Goal: Find specific page/section: Find specific page/section

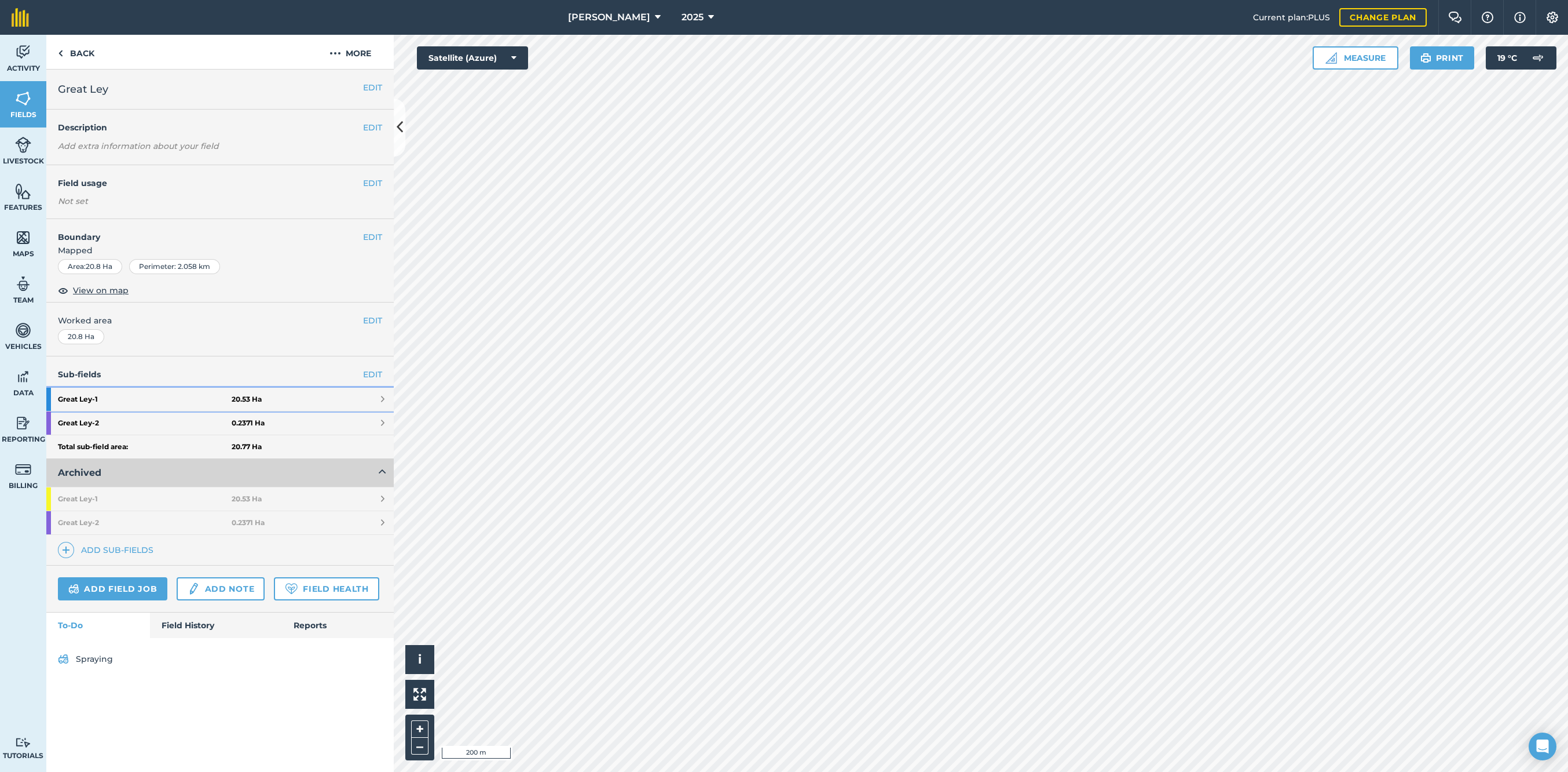
click at [126, 394] on strong "Great Ley - 1" at bounding box center [145, 400] width 174 height 24
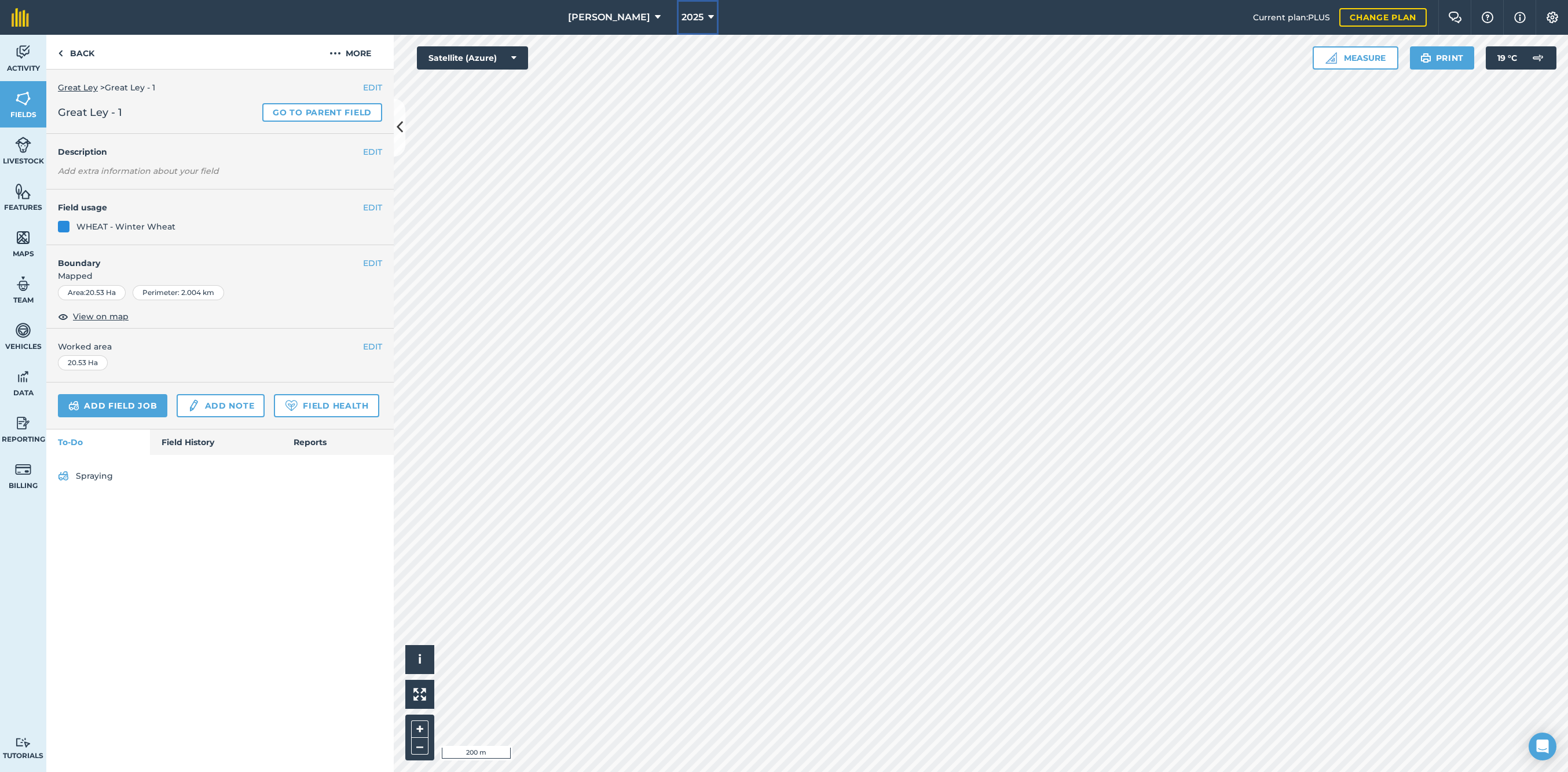
click at [682, 13] on span "2025" at bounding box center [693, 17] width 22 height 14
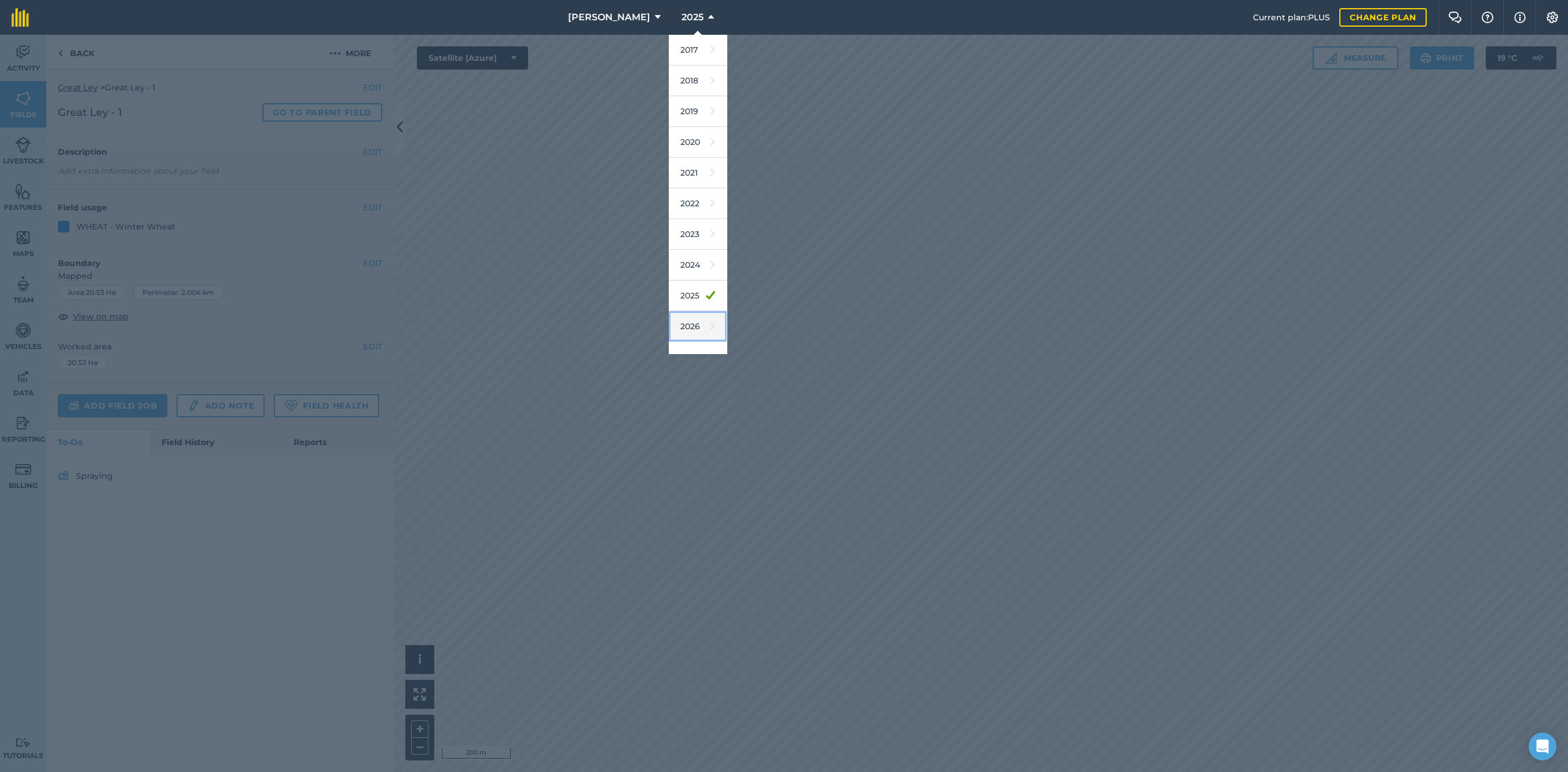
click at [711, 323] on icon at bounding box center [713, 326] width 4 height 16
